Goal: Task Accomplishment & Management: Complete application form

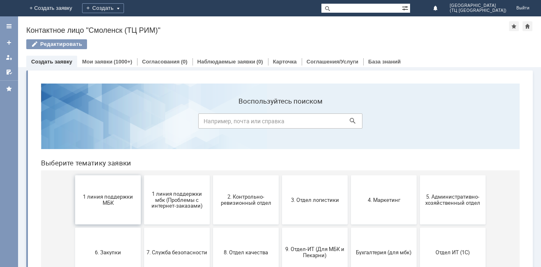
click at [110, 187] on button "1 линия поддержки МБК" at bounding box center [108, 200] width 66 height 49
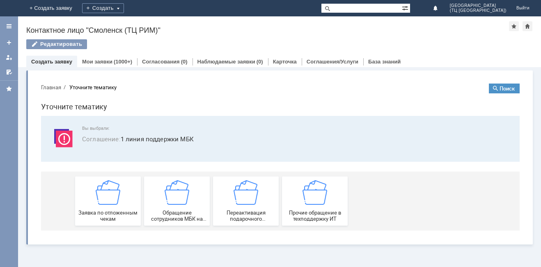
click at [110, 187] on img at bounding box center [108, 192] width 25 height 25
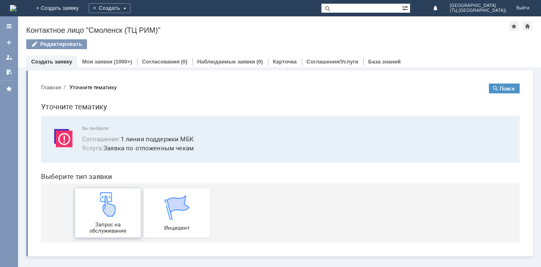
click at [103, 208] on img at bounding box center [108, 204] width 25 height 25
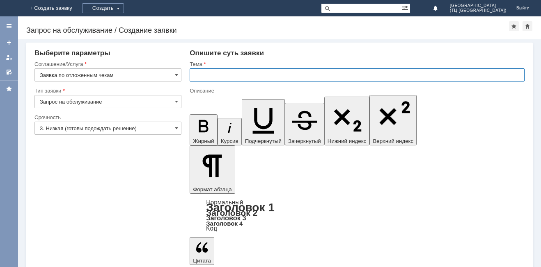
click at [211, 75] on input "text" at bounding box center [357, 75] width 335 height 13
type input "отложенный чек от [DATE]"
